Goal: Information Seeking & Learning: Learn about a topic

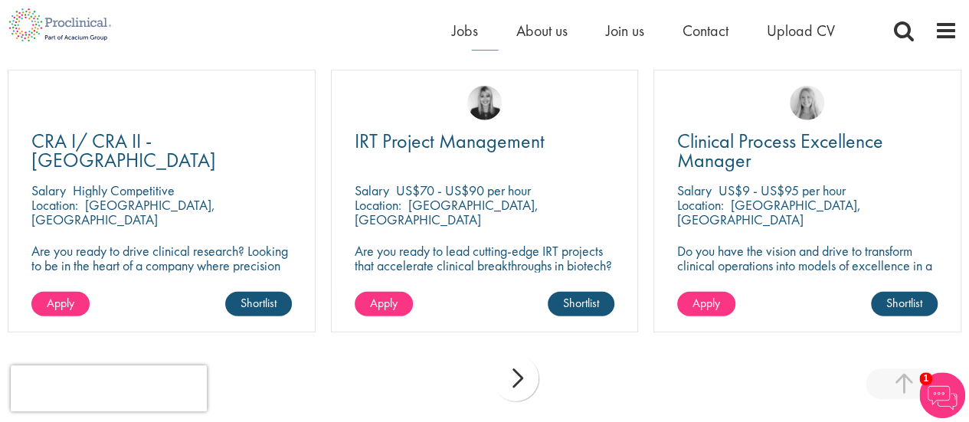
scroll to position [1901, 0]
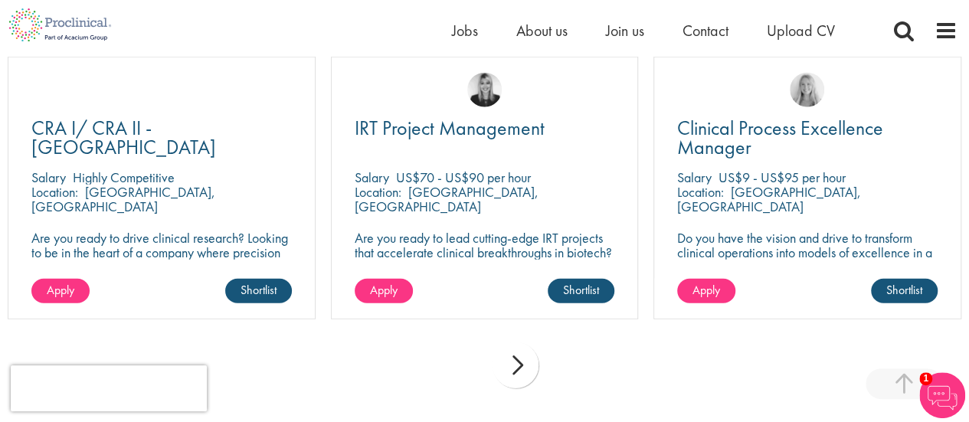
click at [518, 342] on div "next" at bounding box center [516, 365] width 46 height 46
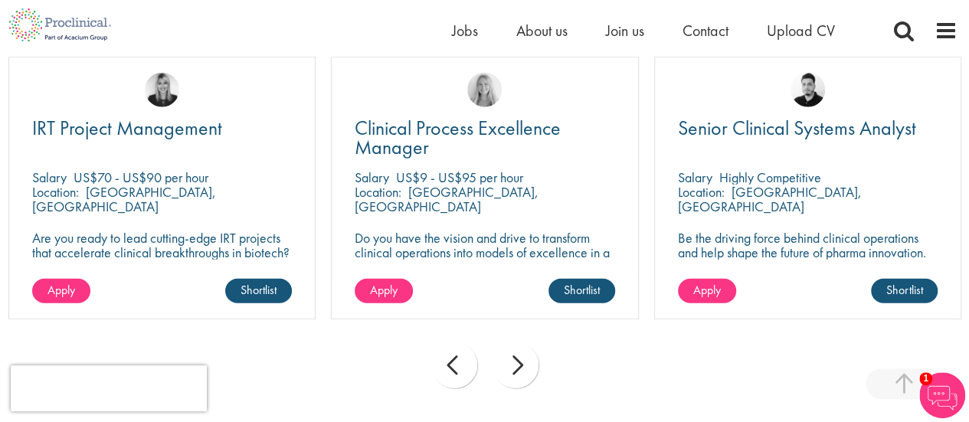
click at [518, 342] on div "next" at bounding box center [516, 365] width 46 height 46
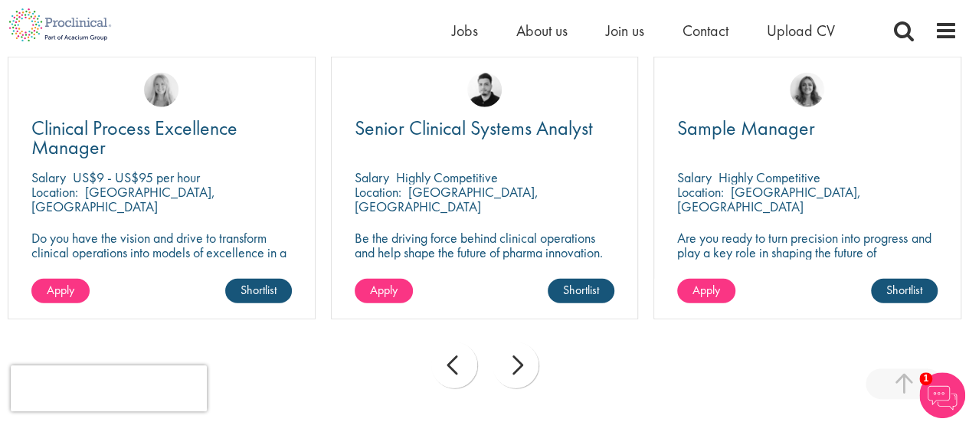
click at [518, 342] on div "next" at bounding box center [516, 365] width 46 height 46
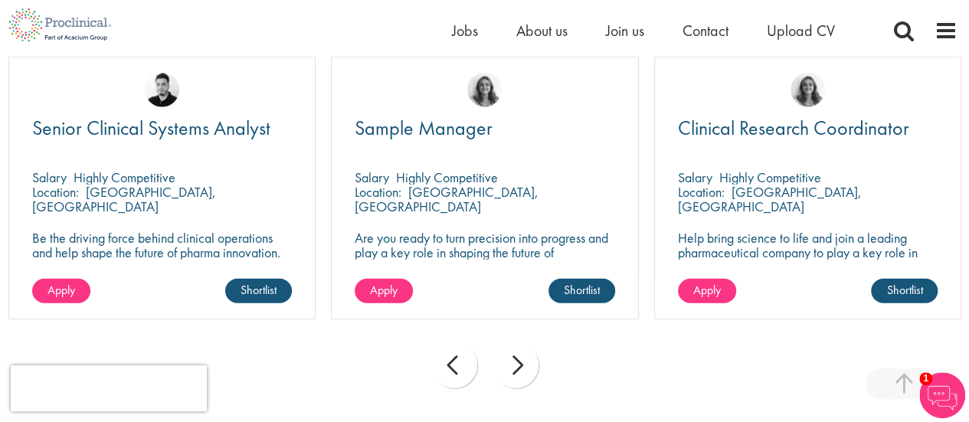
click at [518, 342] on div "next" at bounding box center [516, 365] width 46 height 46
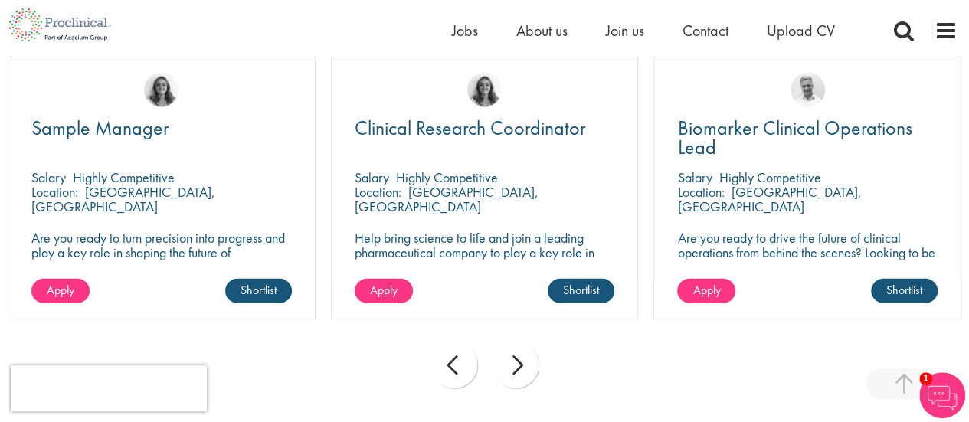
click at [518, 342] on div "next" at bounding box center [516, 365] width 46 height 46
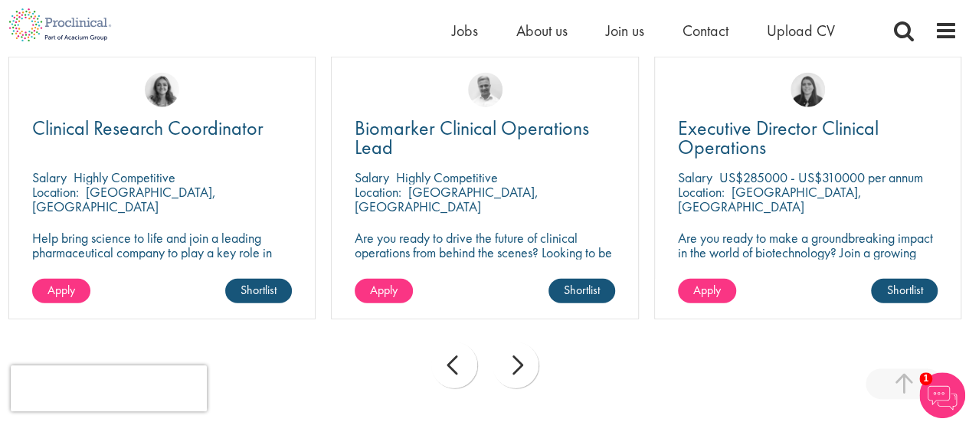
click at [445, 342] on div "prev" at bounding box center [454, 365] width 46 height 46
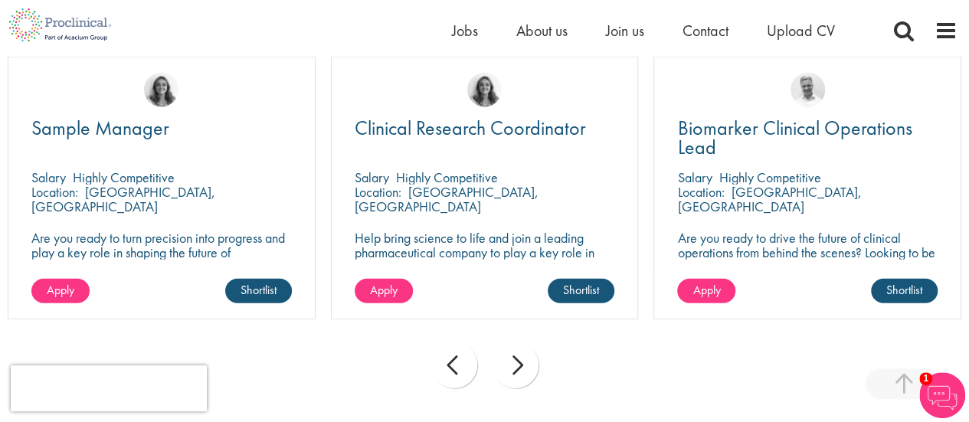
click at [535, 335] on div "prev next" at bounding box center [484, 368] width 969 height 67
click at [522, 342] on div "next" at bounding box center [516, 365] width 46 height 46
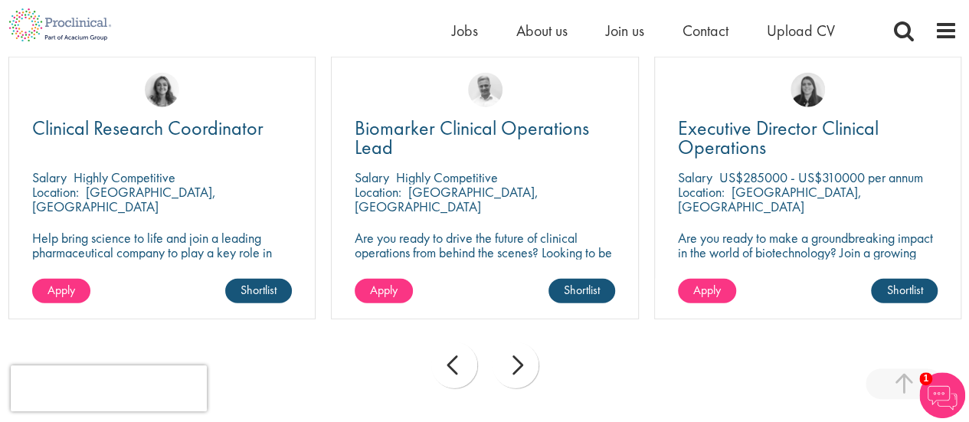
click at [522, 342] on div "next" at bounding box center [516, 365] width 46 height 46
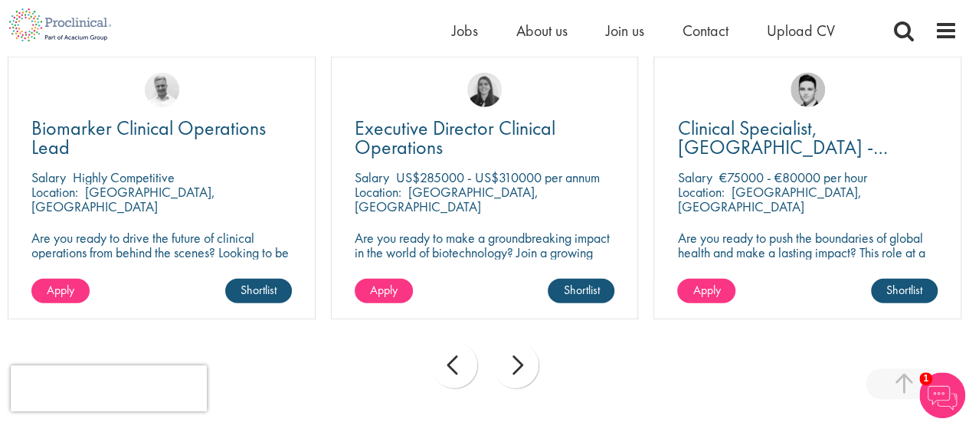
click at [522, 342] on div "next" at bounding box center [516, 365] width 46 height 46
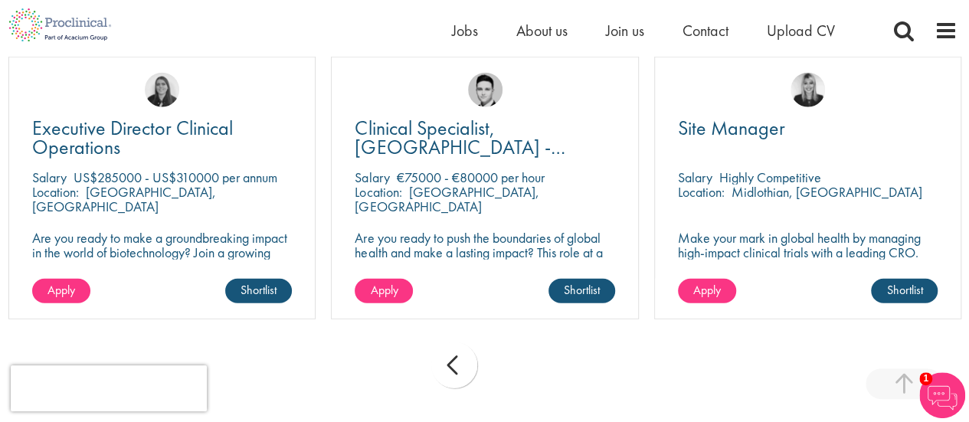
click at [522, 342] on div "prev next" at bounding box center [484, 368] width 969 height 67
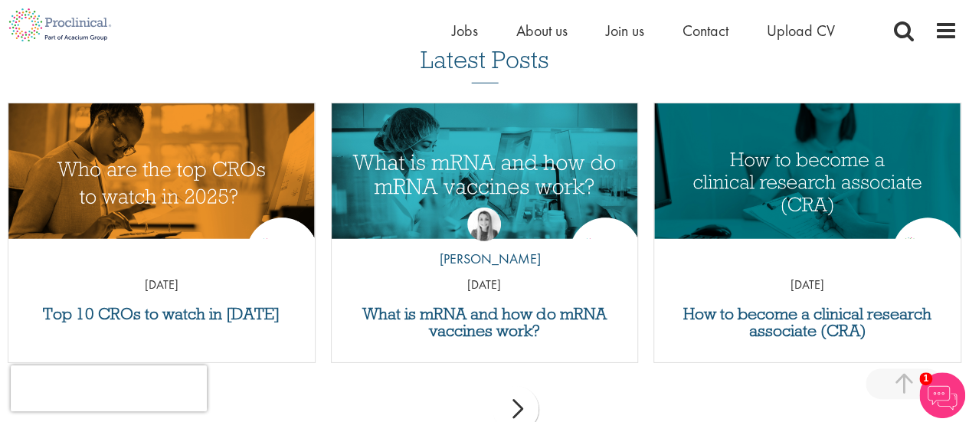
scroll to position [2305, 0]
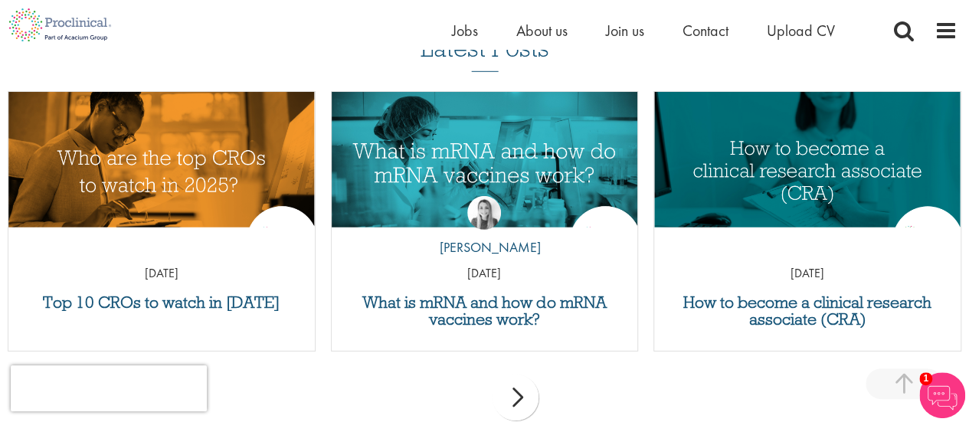
click at [858, 265] on p "[DATE]" at bounding box center [807, 274] width 306 height 18
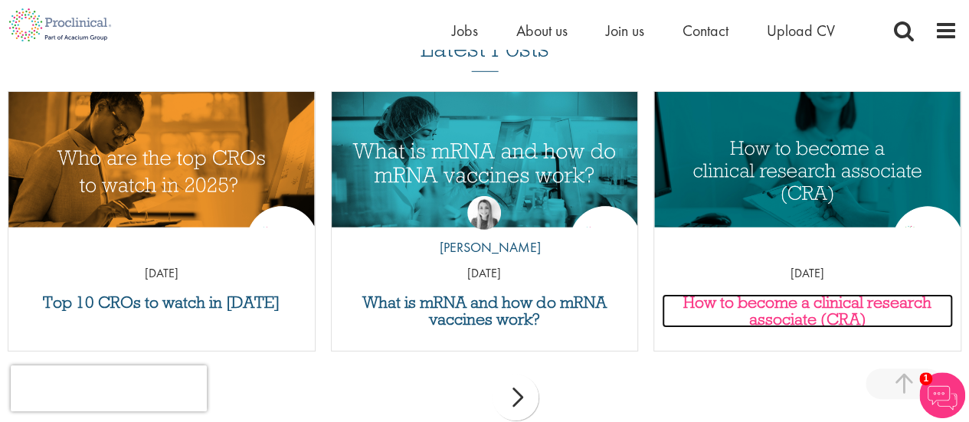
click at [845, 294] on h3 "How to become a clinical research associate (CRA)" at bounding box center [807, 311] width 291 height 34
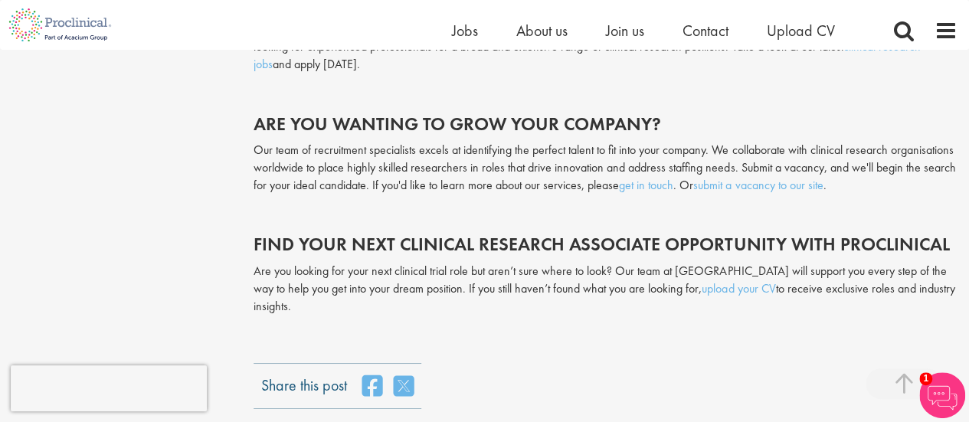
scroll to position [2703, 0]
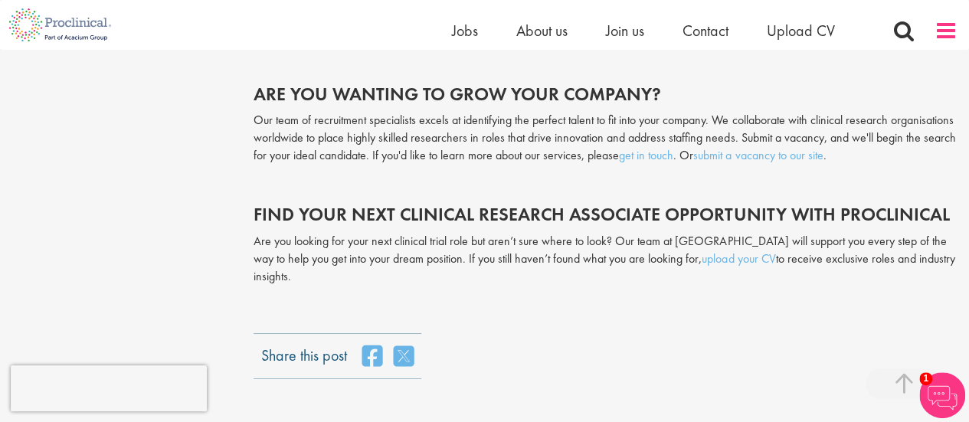
click at [950, 31] on span at bounding box center [946, 30] width 23 height 23
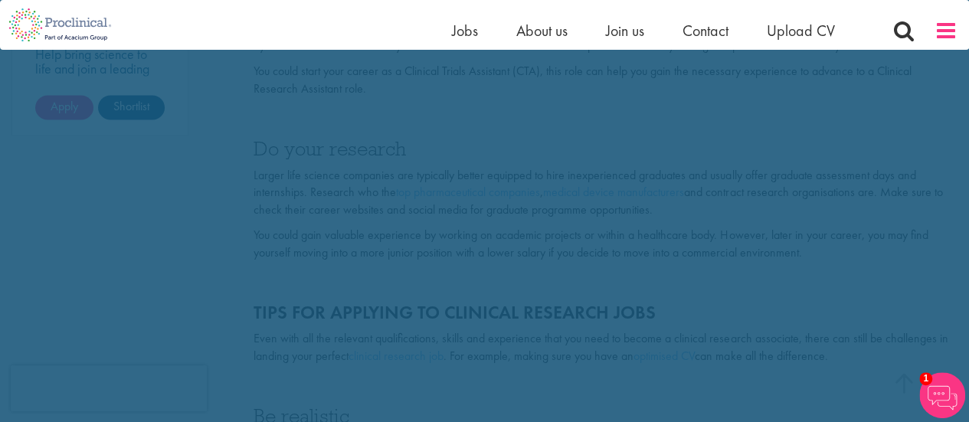
scroll to position [0, 0]
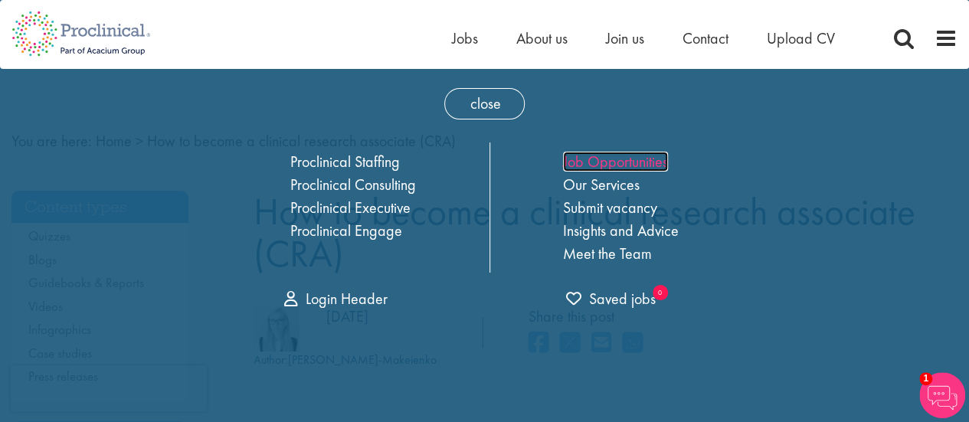
click at [632, 163] on link "Job Opportunities" at bounding box center [615, 162] width 105 height 20
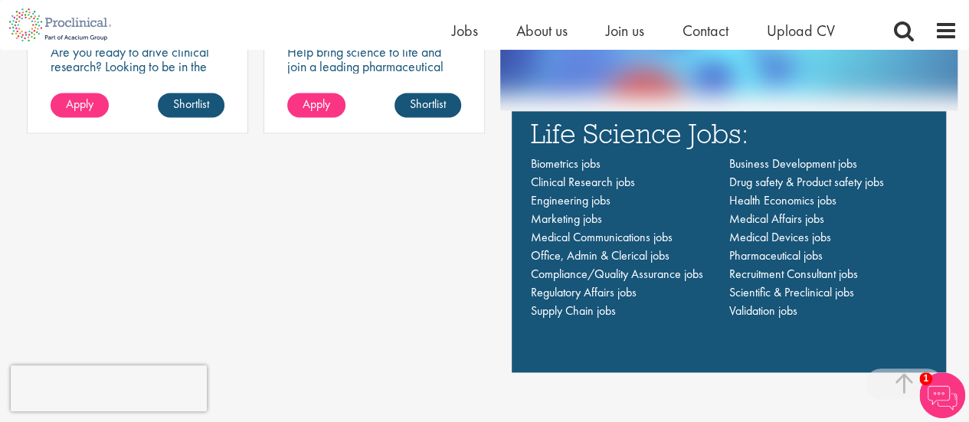
scroll to position [1017, 0]
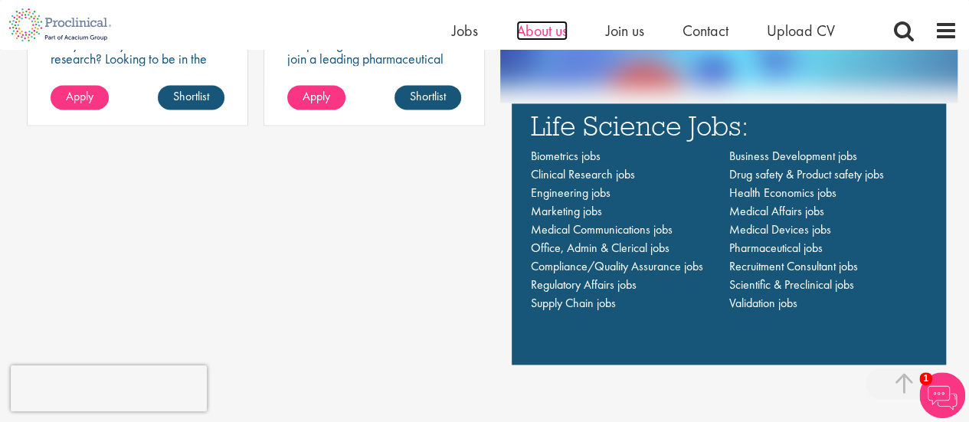
click at [545, 28] on span "About us" at bounding box center [541, 31] width 51 height 20
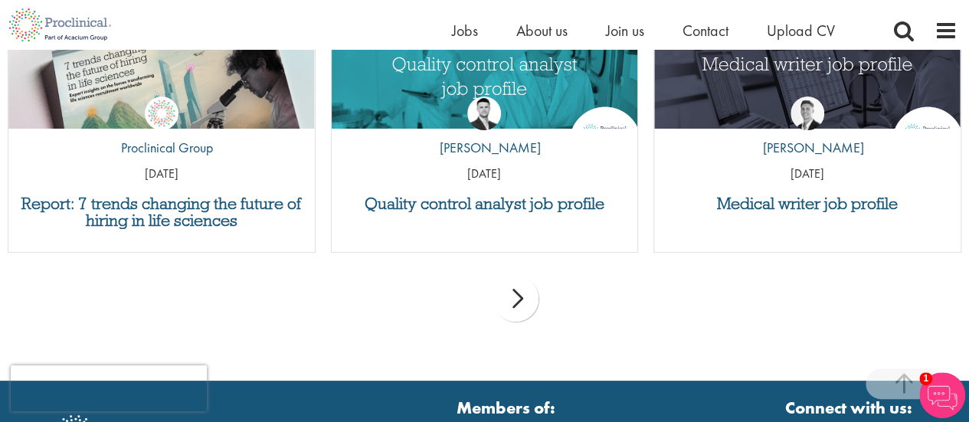
scroll to position [2940, 0]
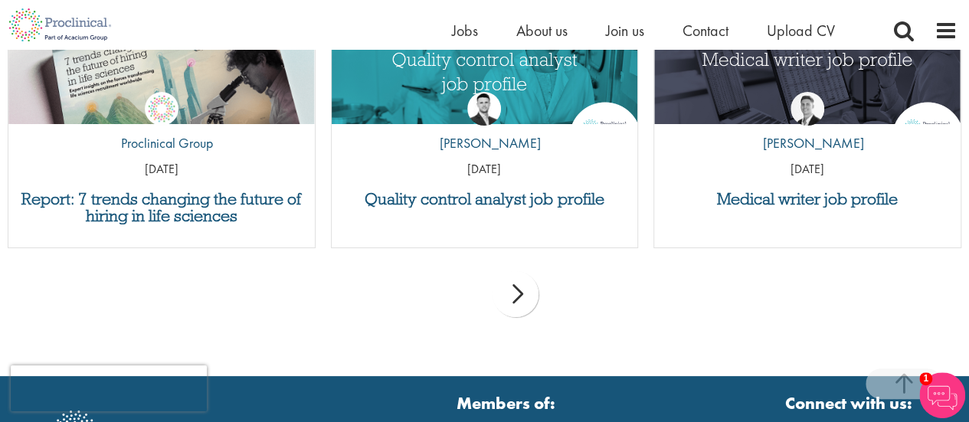
click at [950, 398] on img at bounding box center [942, 395] width 46 height 46
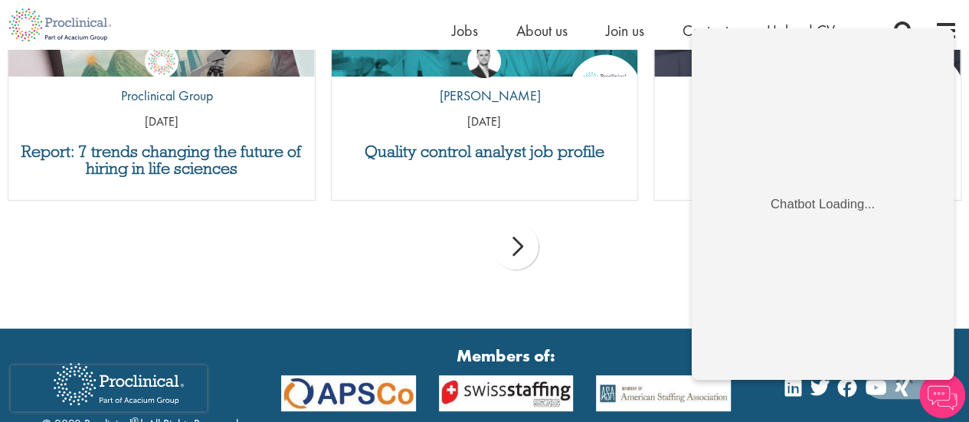
scroll to position [3110, 0]
